Goal: Task Accomplishment & Management: Manage account settings

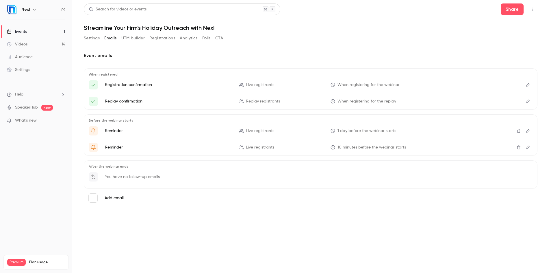
click at [162, 37] on button "Registrations" at bounding box center [162, 38] width 26 height 9
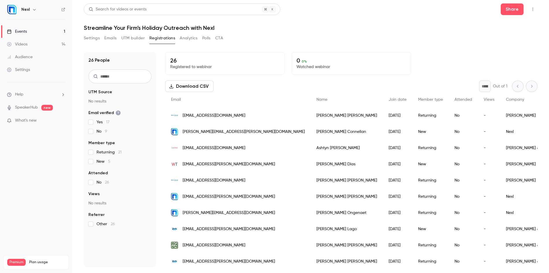
click at [189, 86] on button "Download CSV" at bounding box center [189, 86] width 48 height 12
click at [328, 35] on div "Settings Emails UTM builder Registrations Analytics Polls CTA" at bounding box center [311, 40] width 454 height 12
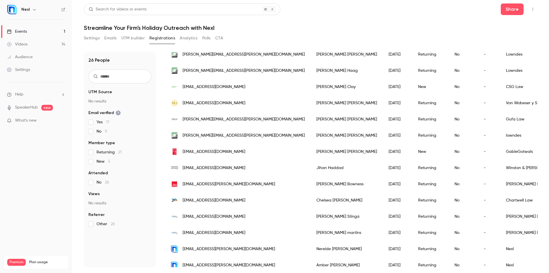
scroll to position [266, 0]
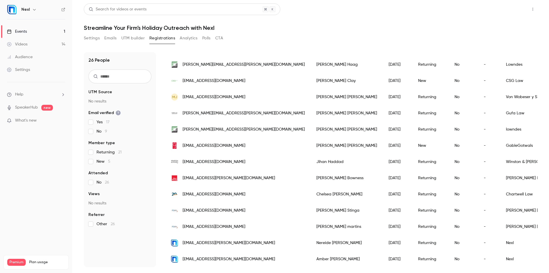
click at [511, 12] on button "Share" at bounding box center [512, 9] width 23 height 12
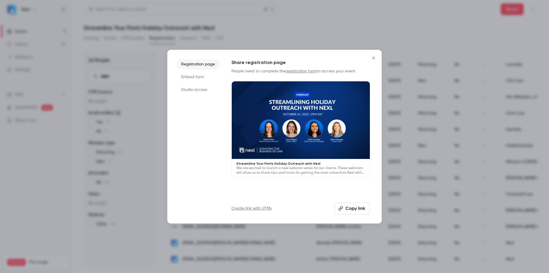
click at [345, 208] on button "Copy link" at bounding box center [353, 208] width 36 height 12
click at [198, 79] on li "Embed form" at bounding box center [198, 77] width 43 height 10
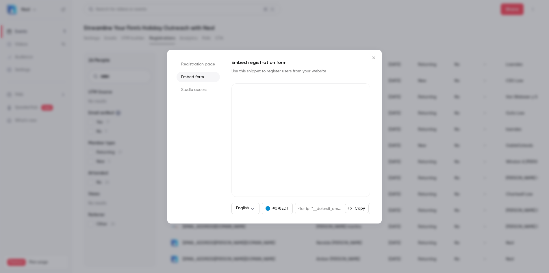
click at [358, 210] on button "Copy" at bounding box center [357, 207] width 24 height 9
click at [372, 58] on icon "Close" at bounding box center [373, 57] width 7 height 5
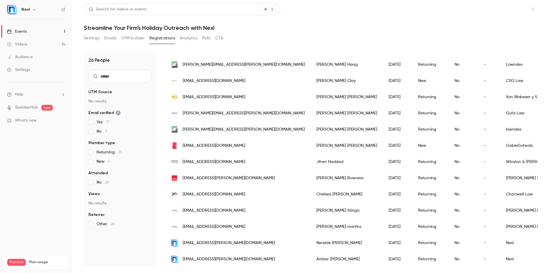
click at [513, 12] on button "Share" at bounding box center [512, 9] width 23 height 12
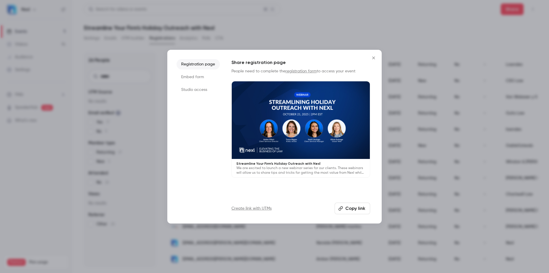
click at [355, 211] on button "Copy link" at bounding box center [353, 208] width 36 height 12
click at [373, 60] on button "Close" at bounding box center [374, 58] width 12 height 12
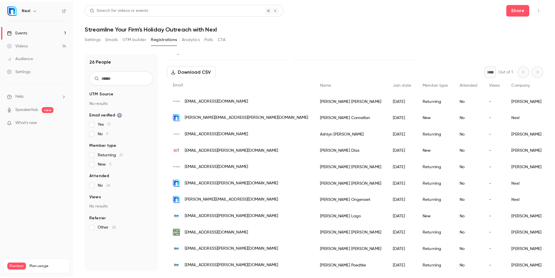
scroll to position [0, 0]
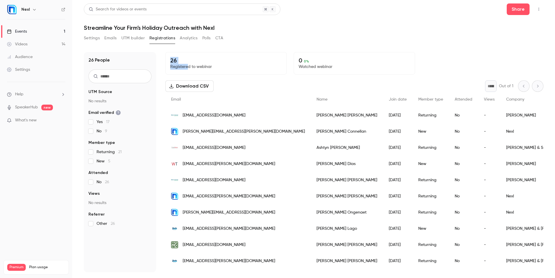
drag, startPoint x: 188, startPoint y: 65, endPoint x: 170, endPoint y: 62, distance: 18.7
click at [170, 62] on div "26 Registered to webinar" at bounding box center [225, 63] width 121 height 23
click at [172, 62] on p "26" at bounding box center [226, 60] width 112 height 7
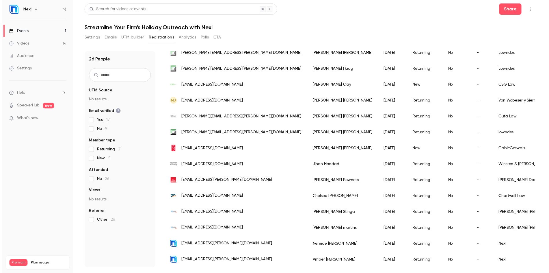
scroll to position [260, 0]
